Goal: Task Accomplishment & Management: Complete application form

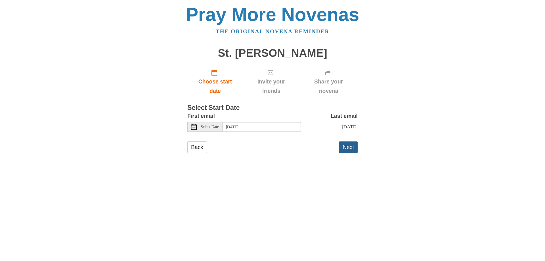
click at [344, 151] on button "Next" at bounding box center [348, 147] width 19 height 12
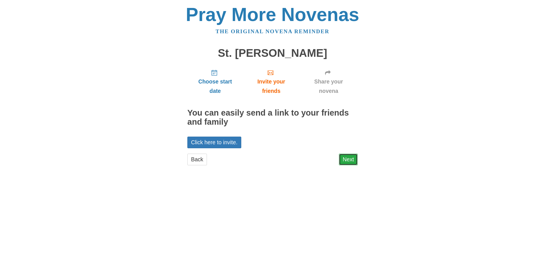
click at [353, 163] on link "Next" at bounding box center [348, 160] width 19 height 12
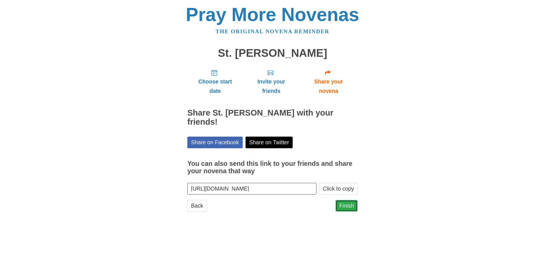
click at [351, 200] on link "Finish" at bounding box center [346, 206] width 22 height 12
